Goal: Information Seeking & Learning: Learn about a topic

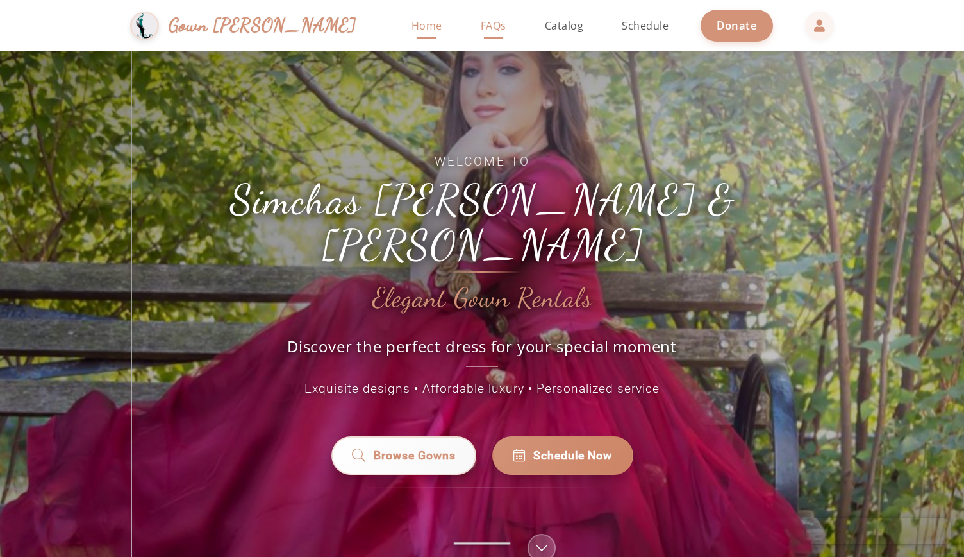
click at [481, 27] on span "FAQs" at bounding box center [494, 26] width 26 height 14
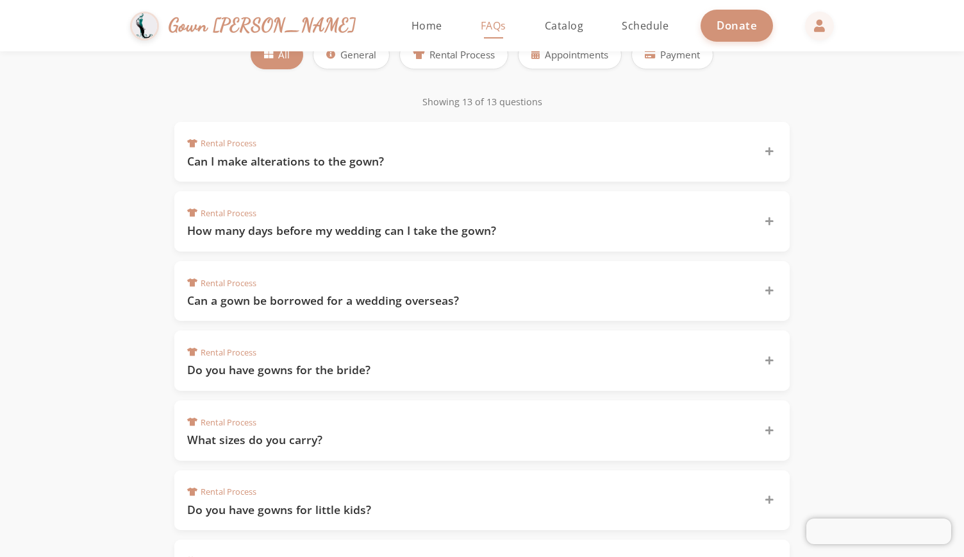
scroll to position [231, 0]
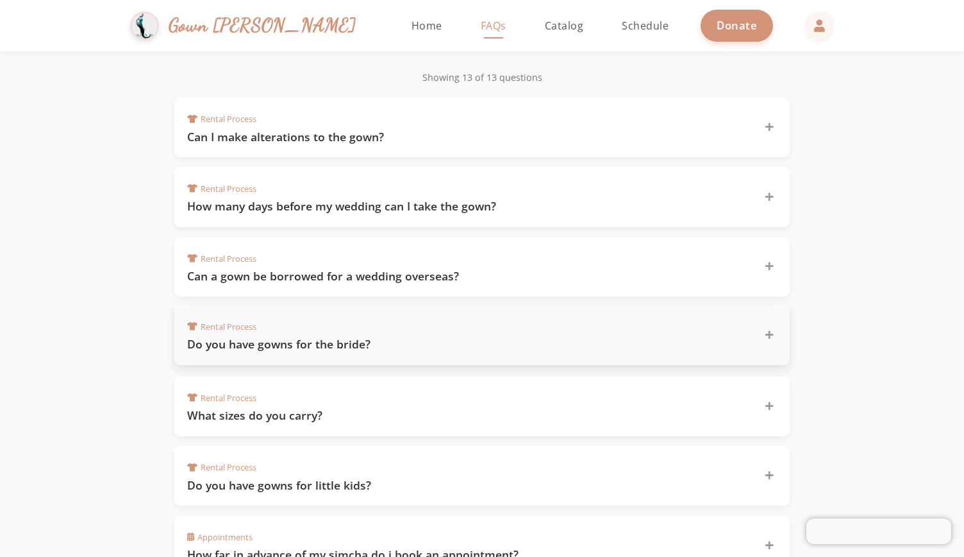
click at [773, 337] on div at bounding box center [769, 334] width 15 height 15
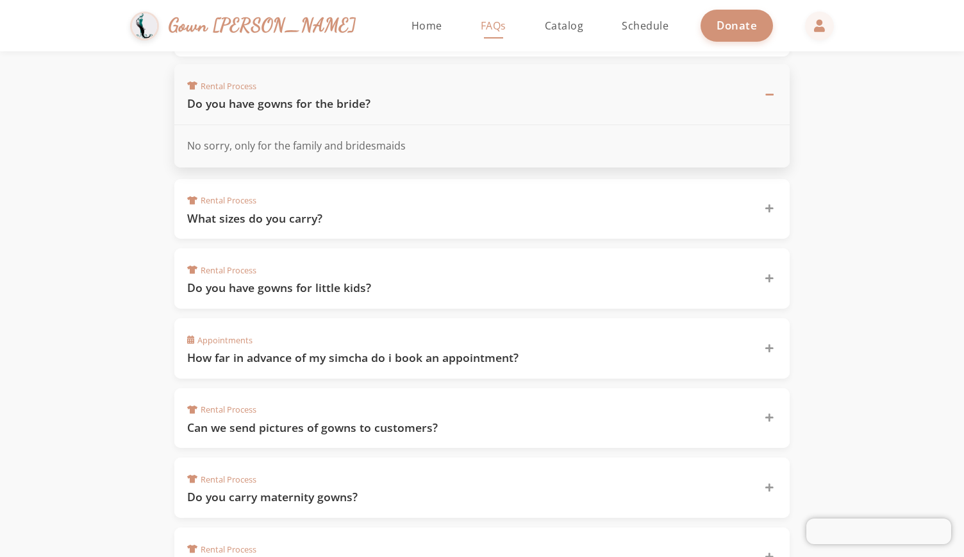
scroll to position [513, 0]
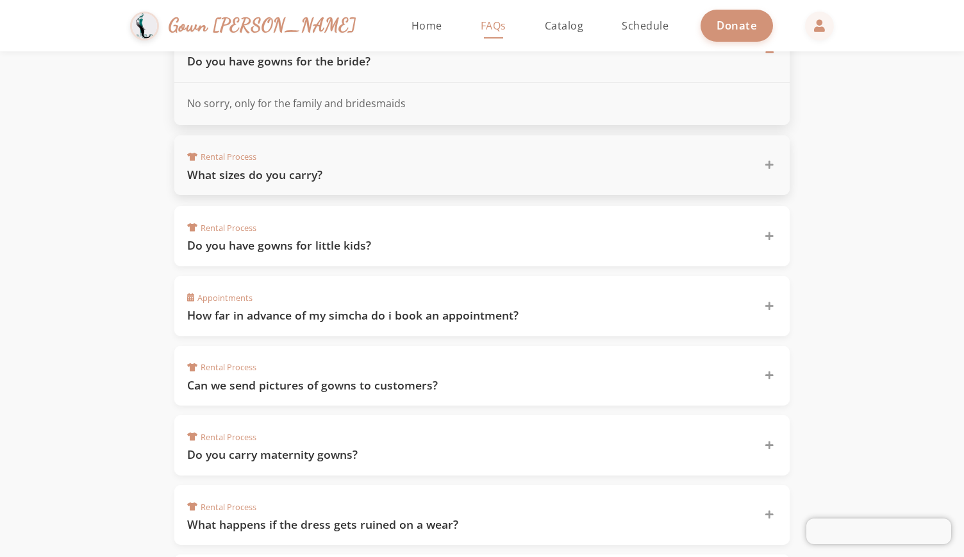
click at [593, 151] on div "Rental Process What sizes do you carry?" at bounding box center [474, 165] width 574 height 35
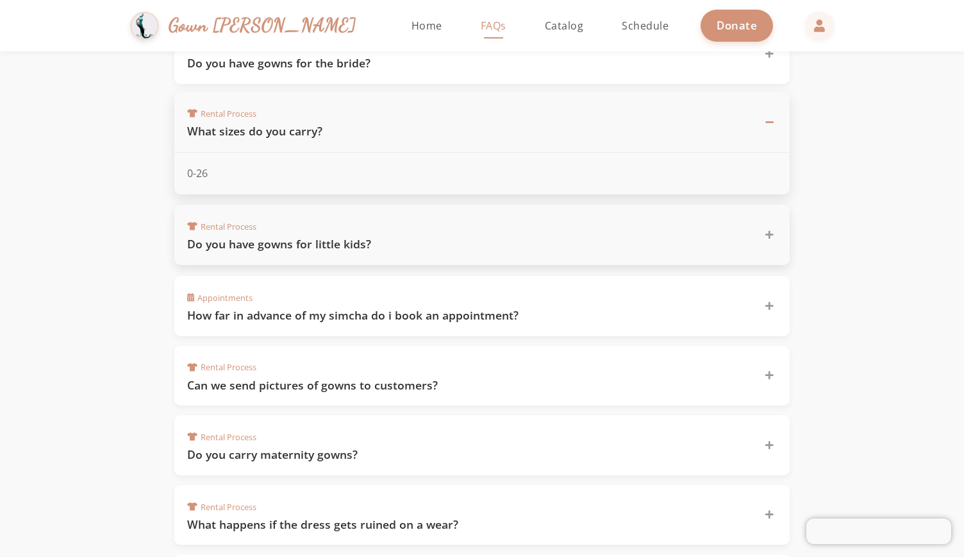
click at [539, 236] on h3 "Do you have gowns for little kids?" at bounding box center [468, 244] width 562 height 16
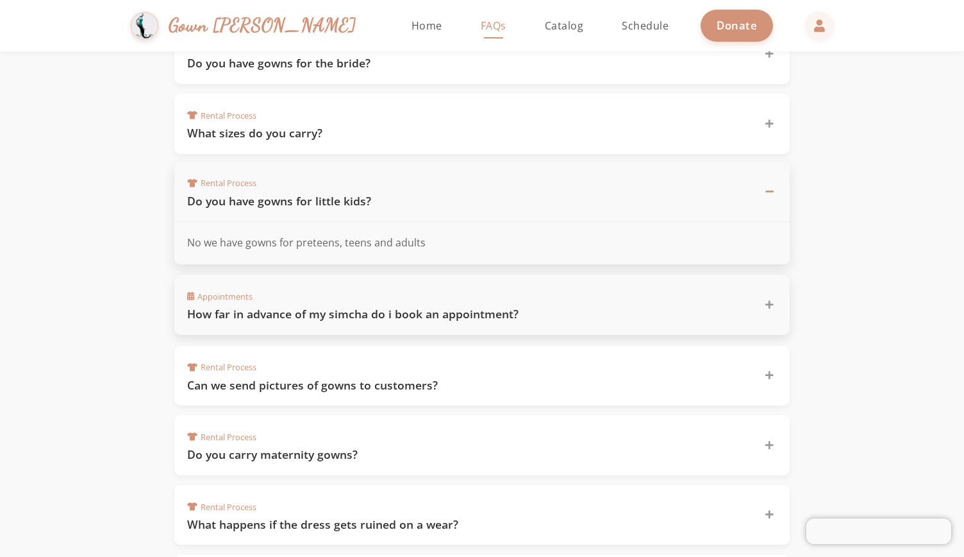
click at [491, 310] on h3 "How far in advance of my simcha do i book an appointment?" at bounding box center [468, 314] width 562 height 16
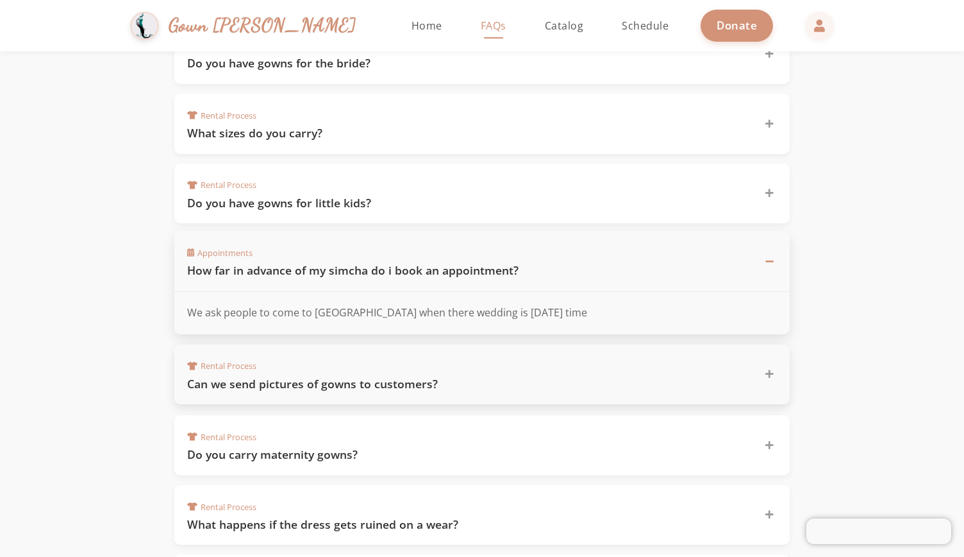
click at [479, 378] on h3 "Can we send pictures of gowns to customers?" at bounding box center [468, 384] width 562 height 16
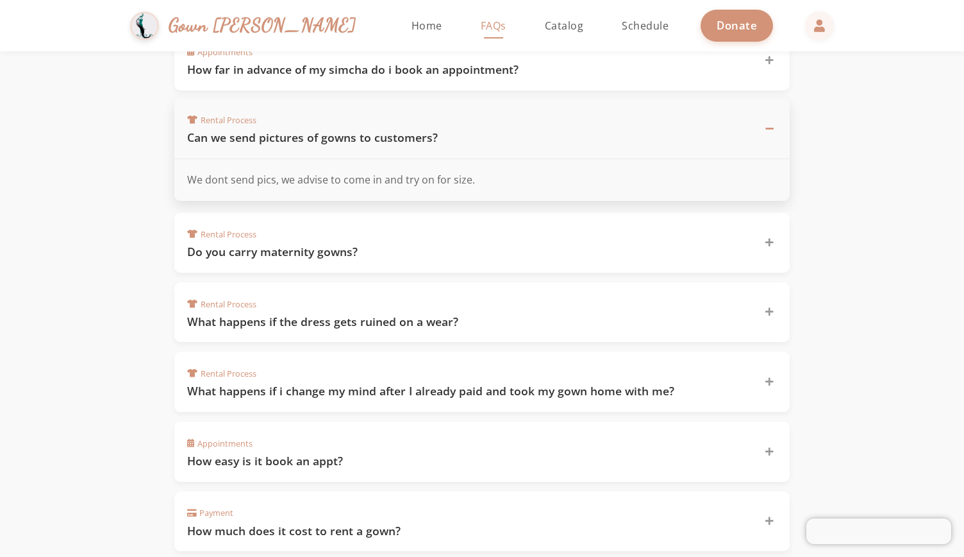
scroll to position [718, 0]
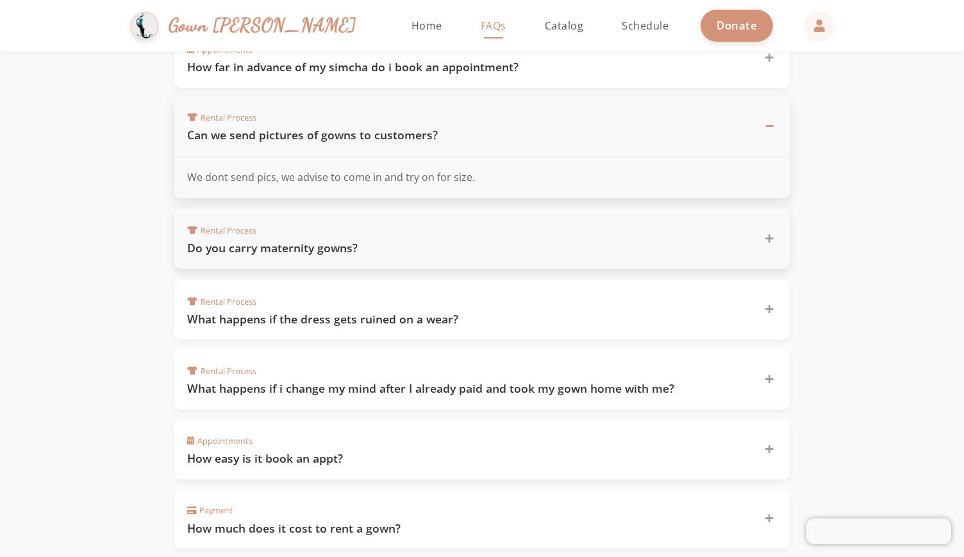
click at [456, 240] on h3 "Do you carry maternity gowns?" at bounding box center [468, 248] width 562 height 16
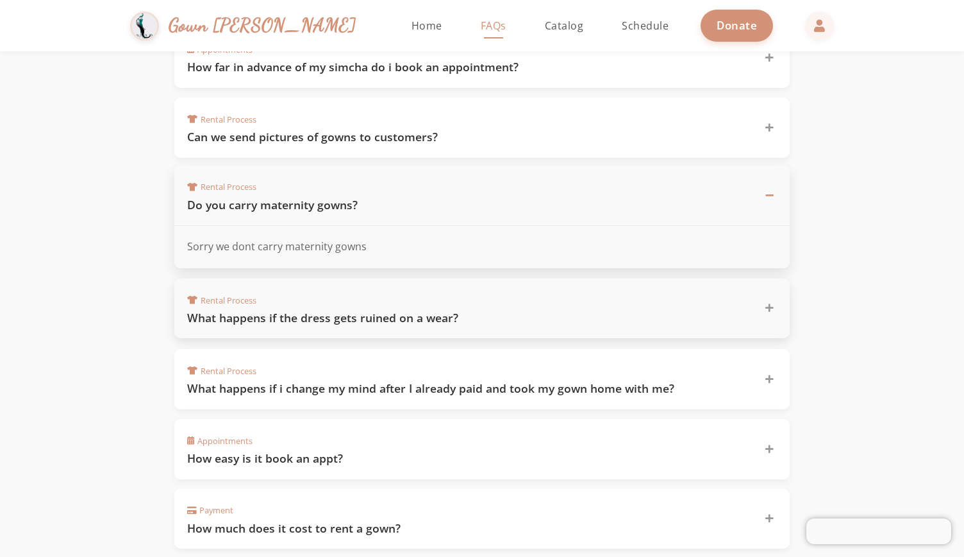
click at [417, 298] on div "Rental Process What happens if the dress gets ruined on a wear?" at bounding box center [474, 308] width 574 height 35
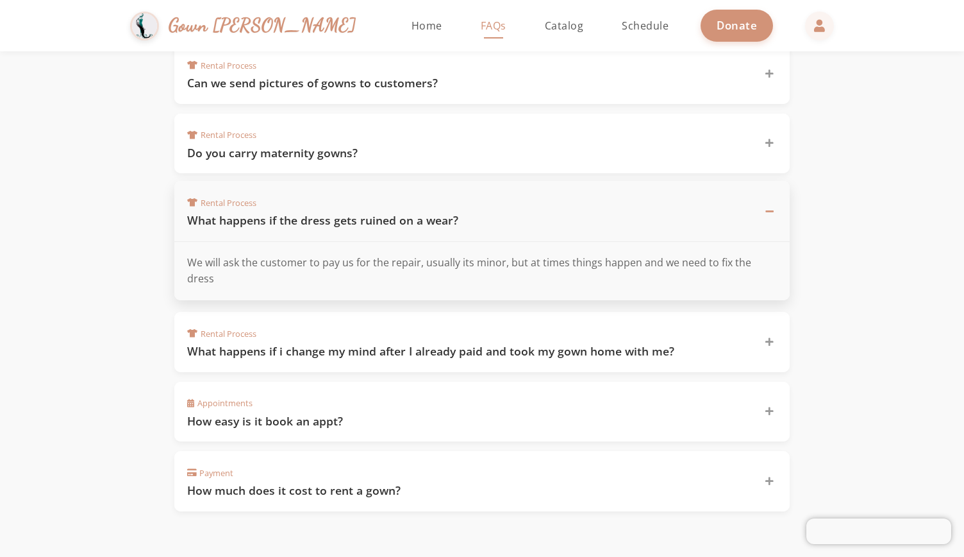
scroll to position [795, 0]
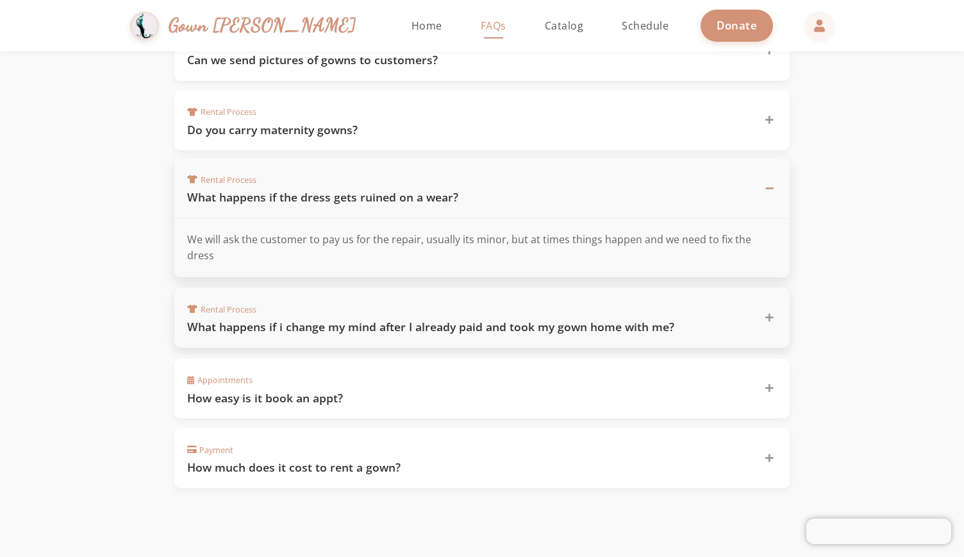
click at [479, 319] on h3 "What happens if i change my mind after I already paid and took my gown home wit…" at bounding box center [468, 327] width 562 height 16
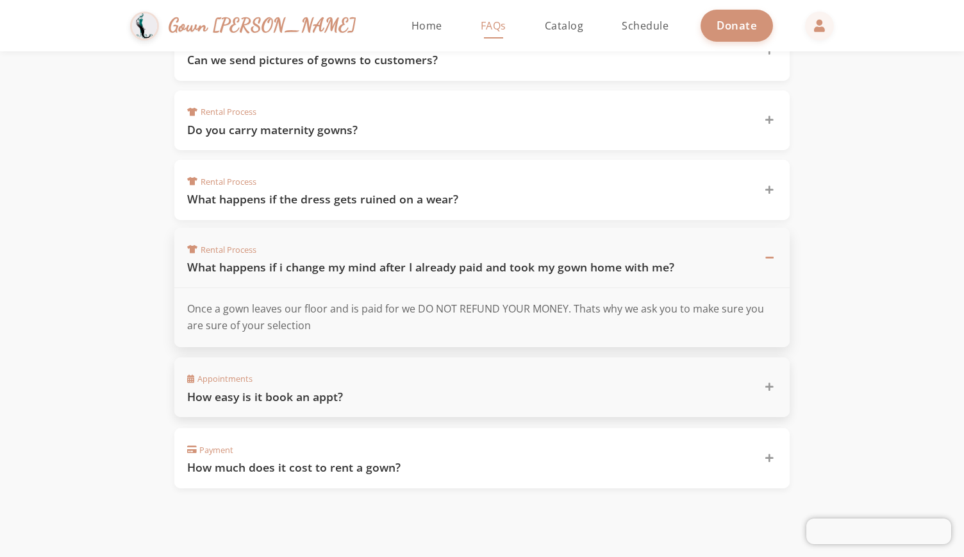
click at [367, 376] on div "Appointments How easy is it book an appt?" at bounding box center [474, 387] width 574 height 35
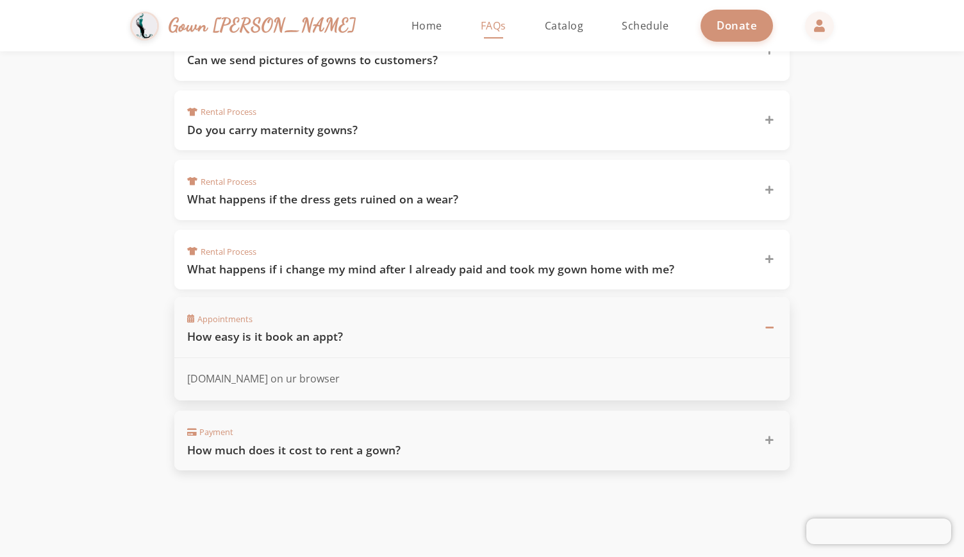
click at [339, 442] on h3 "How much does it cost to rent a gown?" at bounding box center [468, 450] width 562 height 16
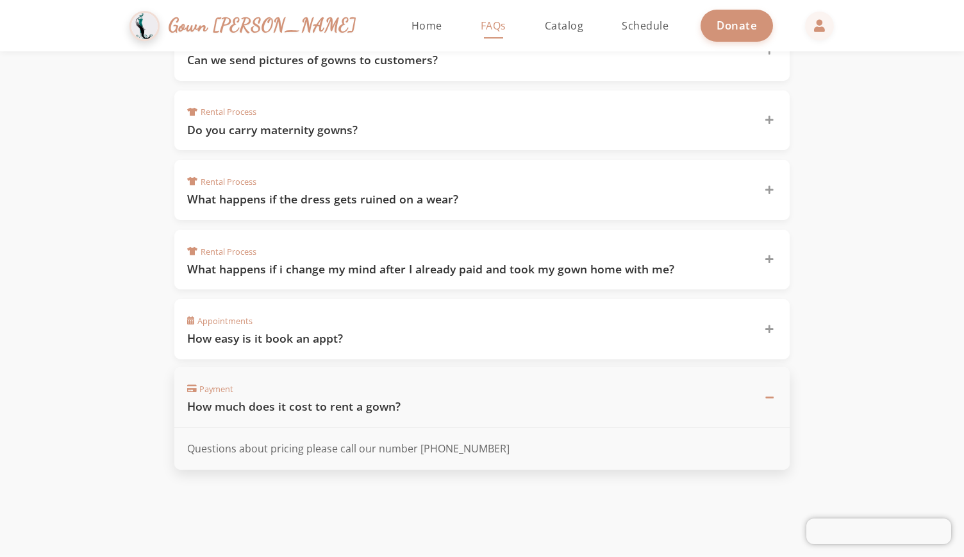
click at [261, 35] on span "Gown [PERSON_NAME]" at bounding box center [263, 26] width 188 height 28
